Goal: Check status

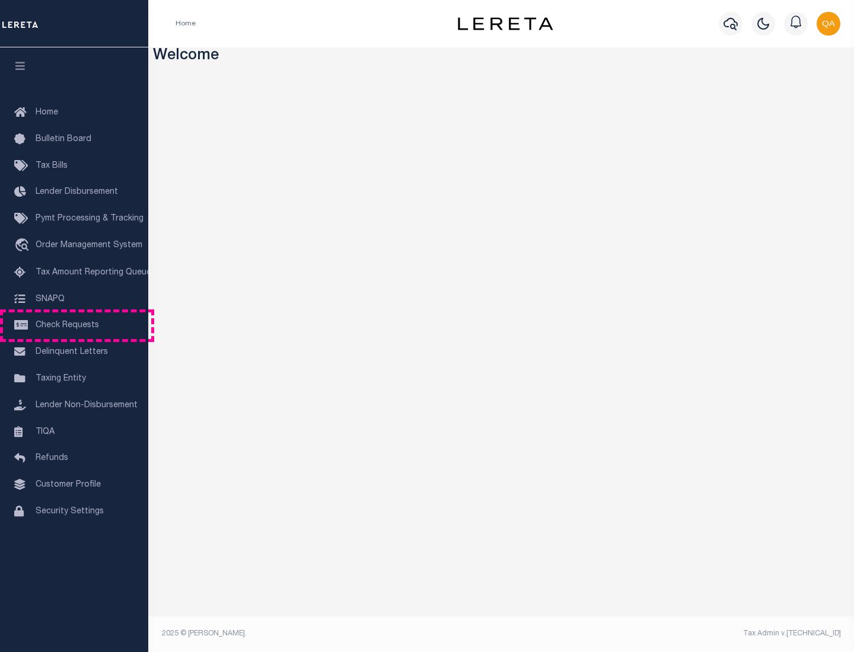
click at [74, 326] on span "Check Requests" at bounding box center [67, 325] width 63 height 8
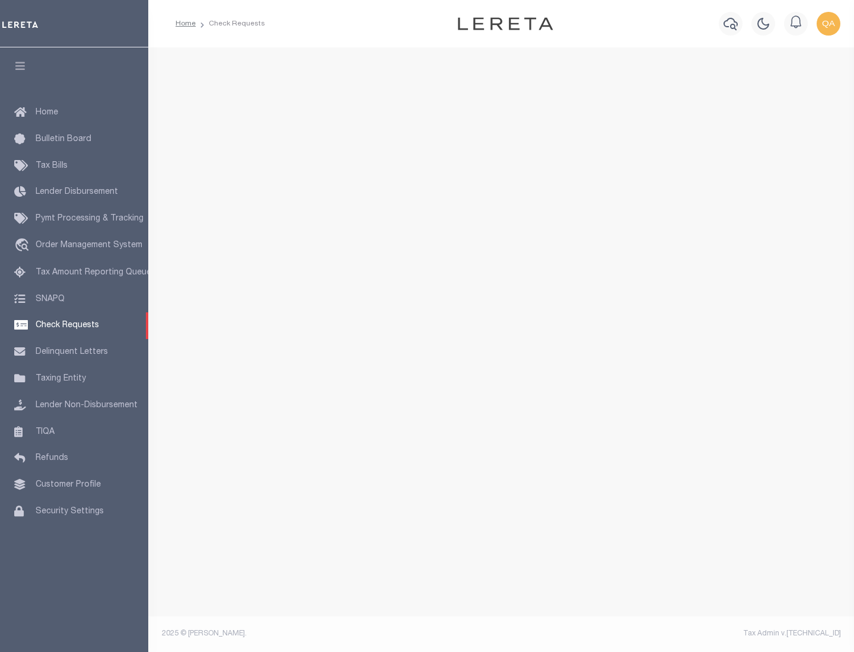
select select "50"
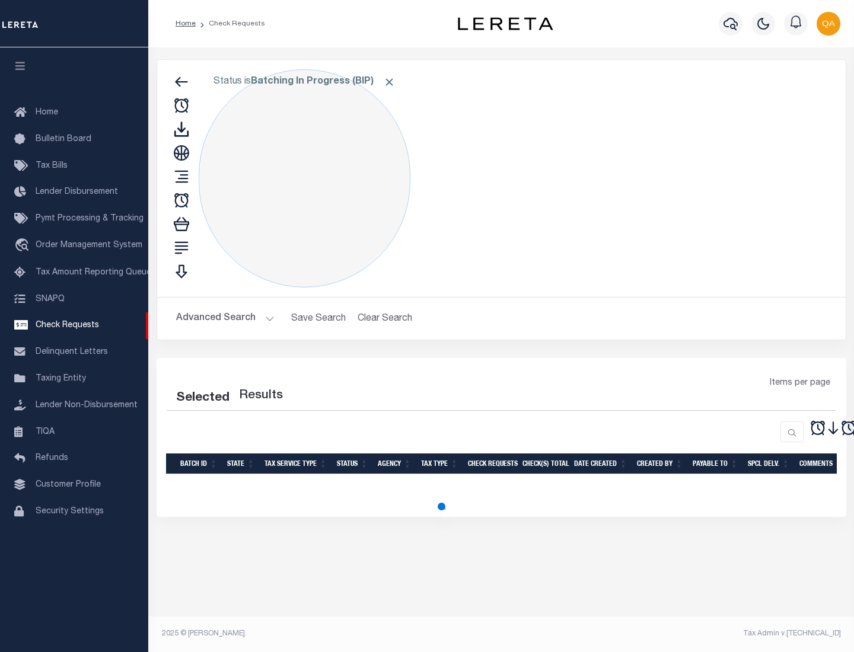
select select "50"
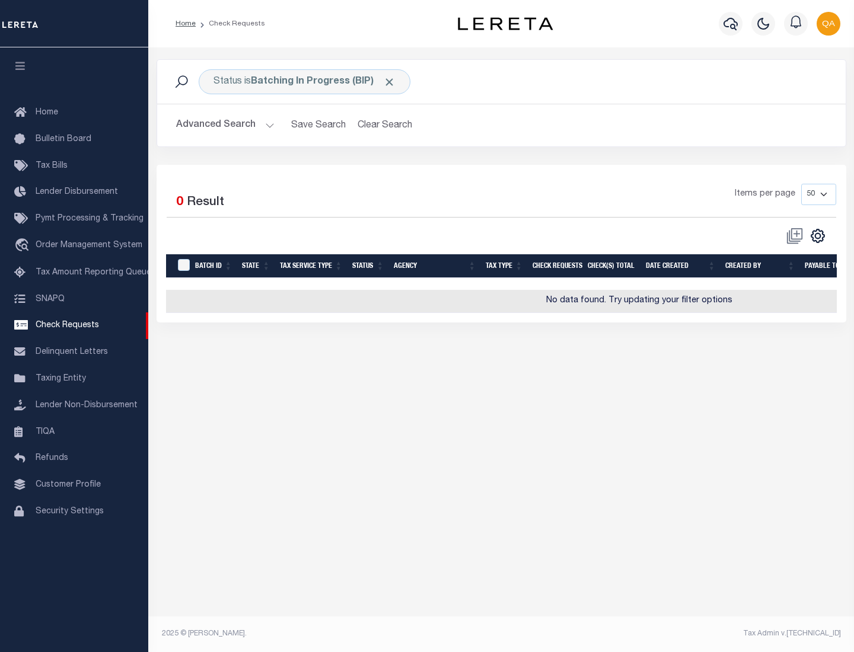
click at [390, 82] on span "Click to Remove" at bounding box center [389, 82] width 12 height 12
